Goal: Task Accomplishment & Management: Use online tool/utility

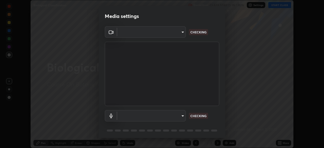
scroll to position [18, 0]
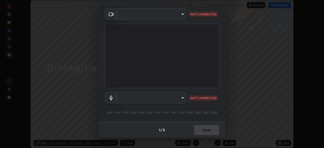
click at [181, 98] on body "Erase all Biological Classification Recording CLASS STARTS IN 1 MIN Settings ST…" at bounding box center [162, 74] width 324 height 148
type input "7d393a75b5efabb373047579b199f96731eb4933b6c70bc853c0b4e4a878a56a"
type input "communications"
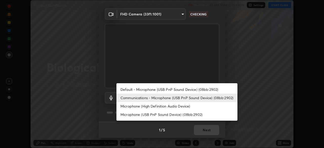
click at [139, 98] on li "Communications - Microphone (USB PnP Sound Device) (08bb:2902)" at bounding box center [176, 98] width 121 height 8
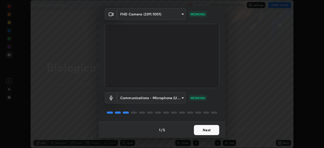
click at [203, 130] on button "Next" at bounding box center [206, 130] width 25 height 10
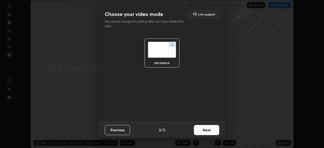
scroll to position [0, 0]
click at [211, 134] on button "Next" at bounding box center [206, 130] width 25 height 10
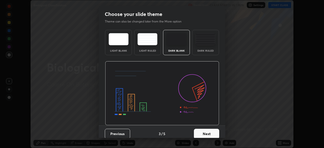
click at [212, 133] on button "Next" at bounding box center [206, 134] width 25 height 10
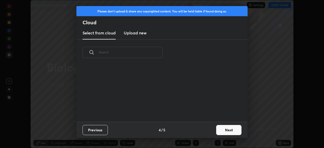
click at [223, 132] on button "Next" at bounding box center [228, 130] width 25 height 10
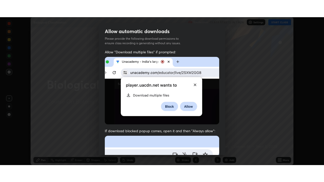
scroll to position [121, 0]
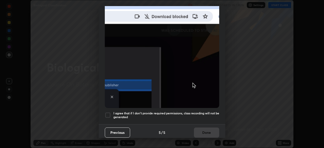
click at [107, 114] on div at bounding box center [108, 115] width 6 height 6
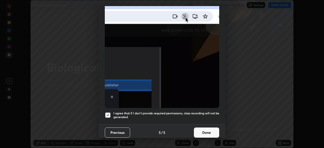
click at [201, 131] on button "Done" at bounding box center [206, 133] width 25 height 10
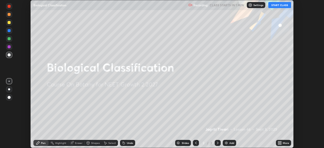
click at [277, 6] on button "START CLASS" at bounding box center [279, 5] width 23 height 6
click at [280, 144] on icon at bounding box center [280, 143] width 1 height 1
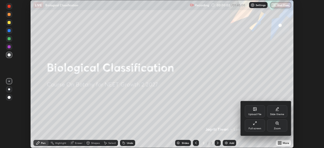
click at [259, 127] on div "Full screen" at bounding box center [254, 128] width 13 height 3
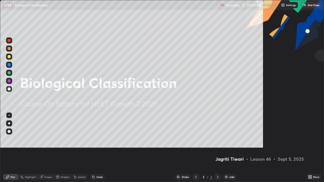
scroll to position [182, 324]
